Goal: Transaction & Acquisition: Purchase product/service

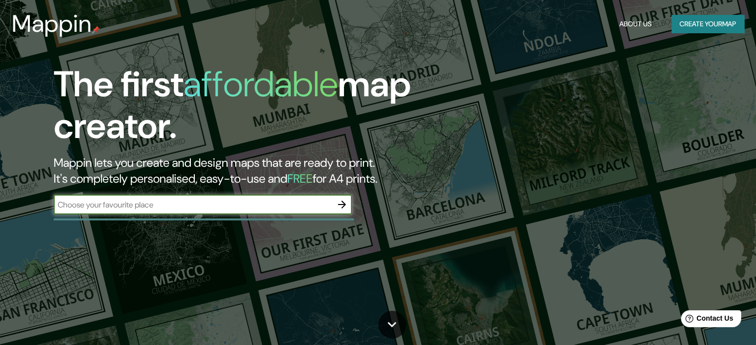
click at [177, 211] on input "text" at bounding box center [193, 204] width 278 height 11
type input "bogota"
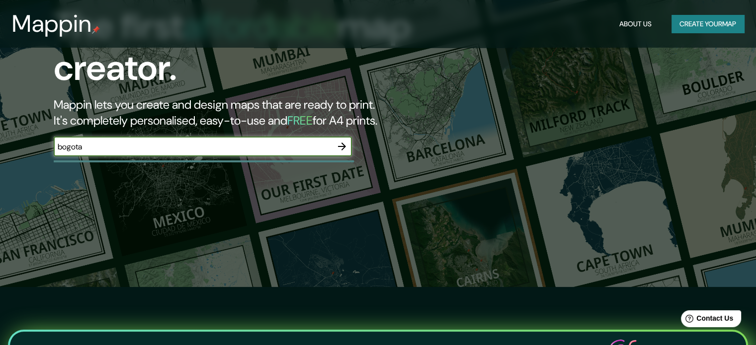
scroll to position [50, 0]
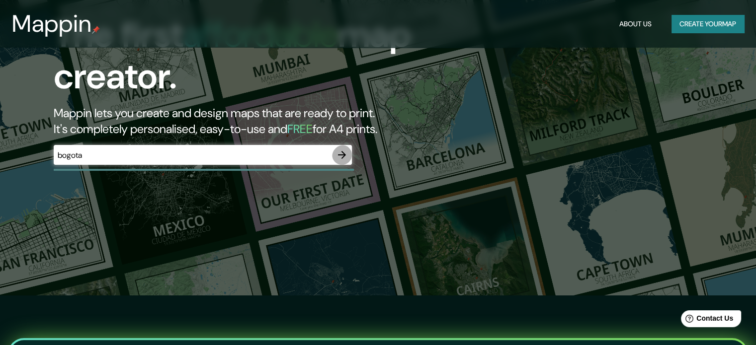
click at [346, 165] on button "button" at bounding box center [342, 155] width 20 height 20
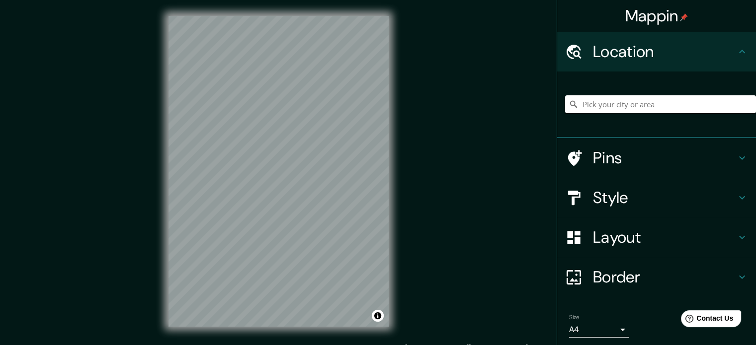
click at [700, 109] on input "Pick your city or area" at bounding box center [660, 104] width 191 height 18
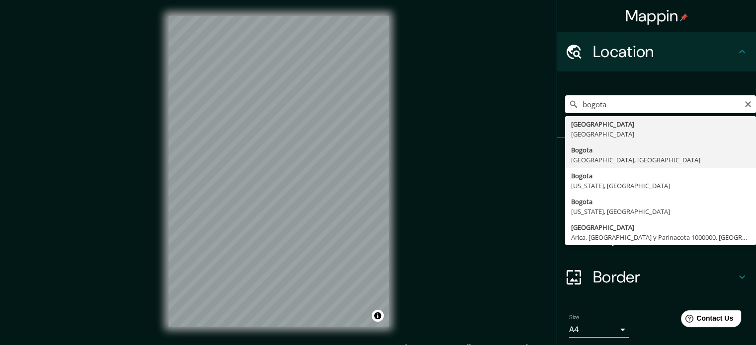
type input "[GEOGRAPHIC_DATA], [GEOGRAPHIC_DATA], [GEOGRAPHIC_DATA]"
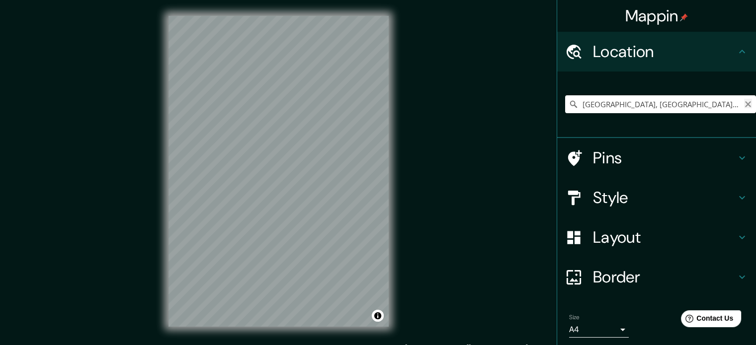
click at [744, 108] on icon "Clear" at bounding box center [748, 104] width 8 height 8
type input "[GEOGRAPHIC_DATA], [GEOGRAPHIC_DATA]"
click at [725, 170] on div "Pins" at bounding box center [656, 158] width 199 height 40
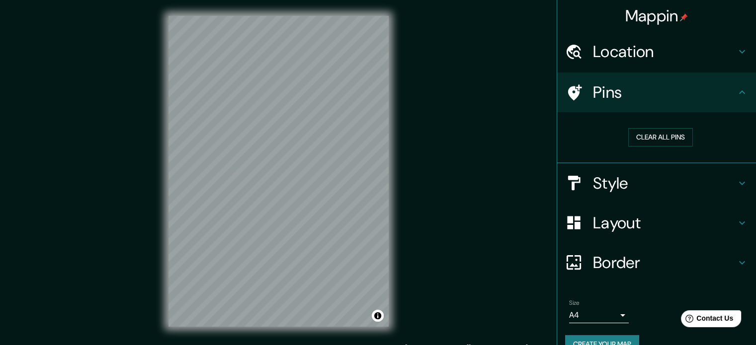
click at [736, 98] on icon at bounding box center [742, 92] width 12 height 12
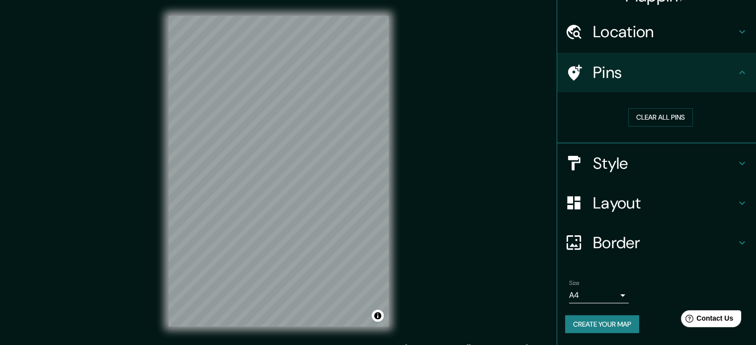
scroll to position [73, 0]
